Goal: Navigation & Orientation: Find specific page/section

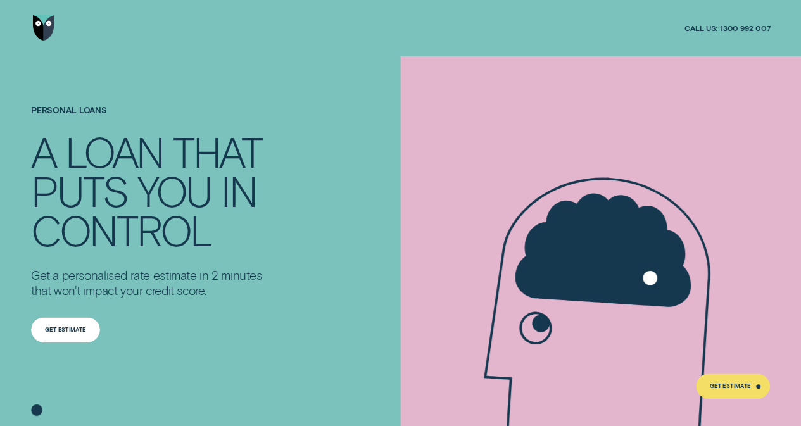
drag, startPoint x: 53, startPoint y: 337, endPoint x: 65, endPoint y: 337, distance: 12.7
click at [54, 336] on div "Get Estimate" at bounding box center [65, 329] width 69 height 25
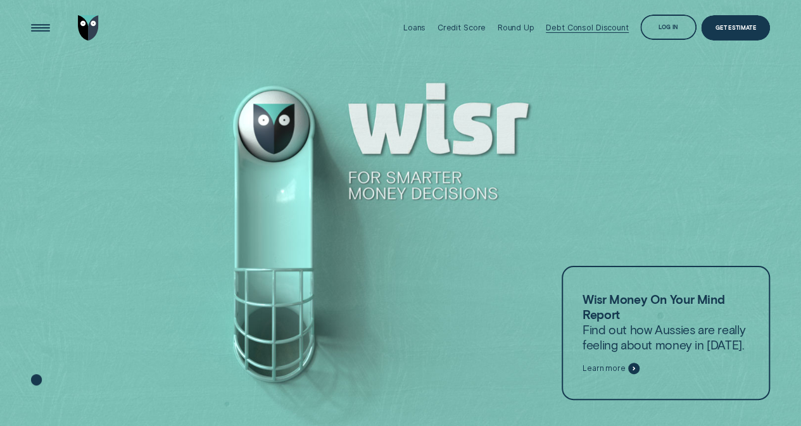
click at [600, 28] on div "Debt Consol Discount" at bounding box center [587, 27] width 82 height 9
click at [419, 25] on div "Loans" at bounding box center [414, 27] width 22 height 9
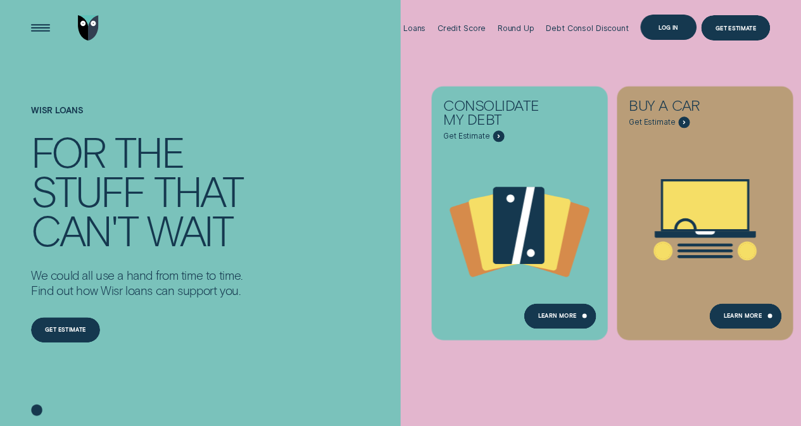
click at [660, 22] on div "Log in" at bounding box center [668, 27] width 56 height 25
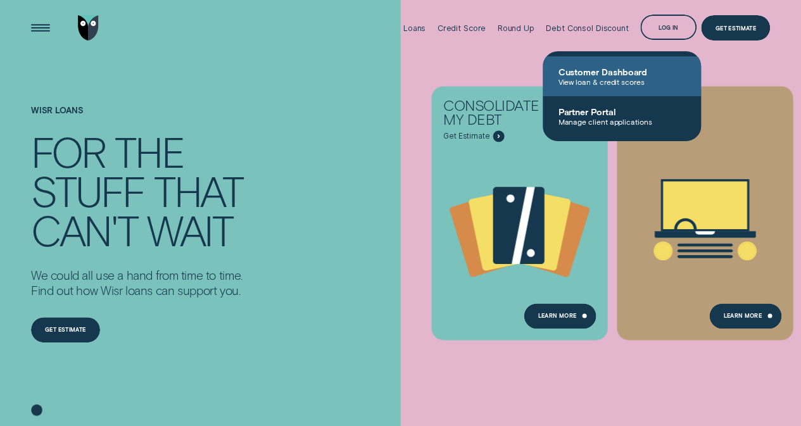
click at [600, 77] on span "View loan & credit scores" at bounding box center [622, 81] width 128 height 9
